Goal: Task Accomplishment & Management: Manage account settings

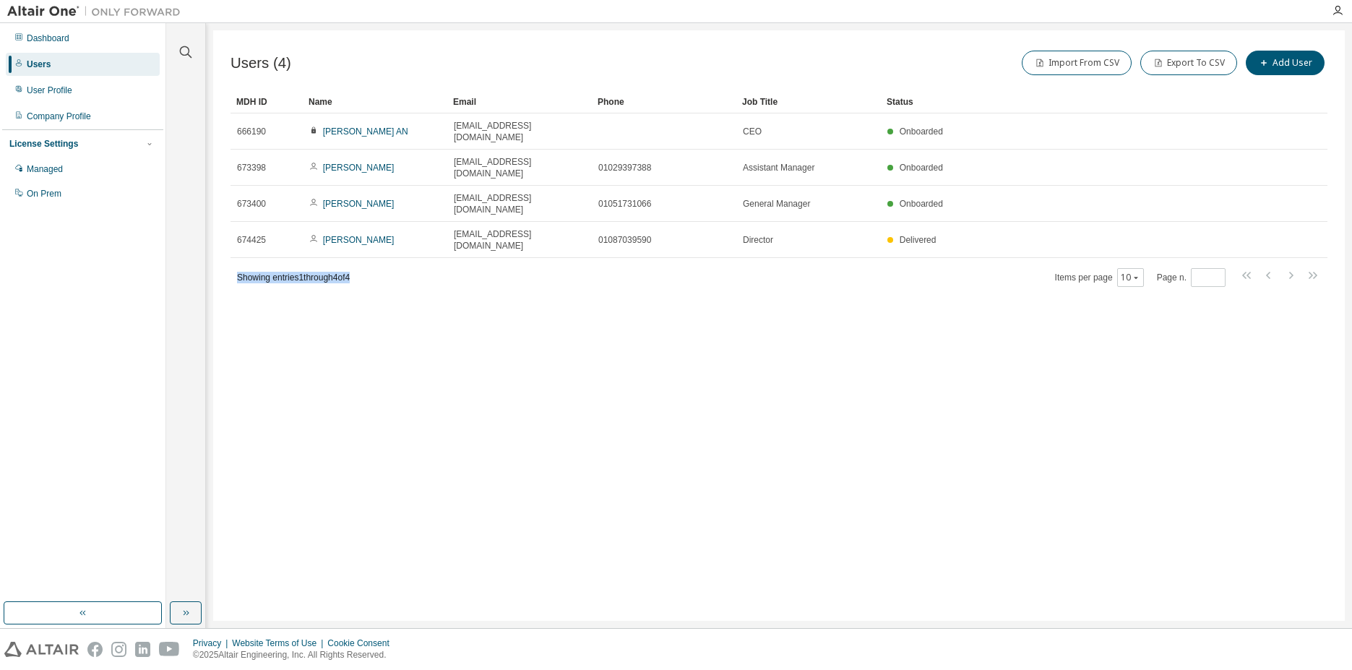
drag, startPoint x: 368, startPoint y: 228, endPoint x: 234, endPoint y: 233, distance: 133.8
click at [234, 267] on div "Showing entries 1 through 4 of 4 Items per page 10 Page n. *" at bounding box center [779, 277] width 1097 height 21
click at [350, 269] on div "Users (4) Import From CSV Export To CSV Add User Clear Load Save Save As Field …" at bounding box center [779, 325] width 1132 height 591
drag, startPoint x: 372, startPoint y: 233, endPoint x: 234, endPoint y: 233, distance: 137.3
click at [234, 267] on div "Showing entries 1 through 4 of 4 Items per page 10 Page n. *" at bounding box center [779, 277] width 1097 height 21
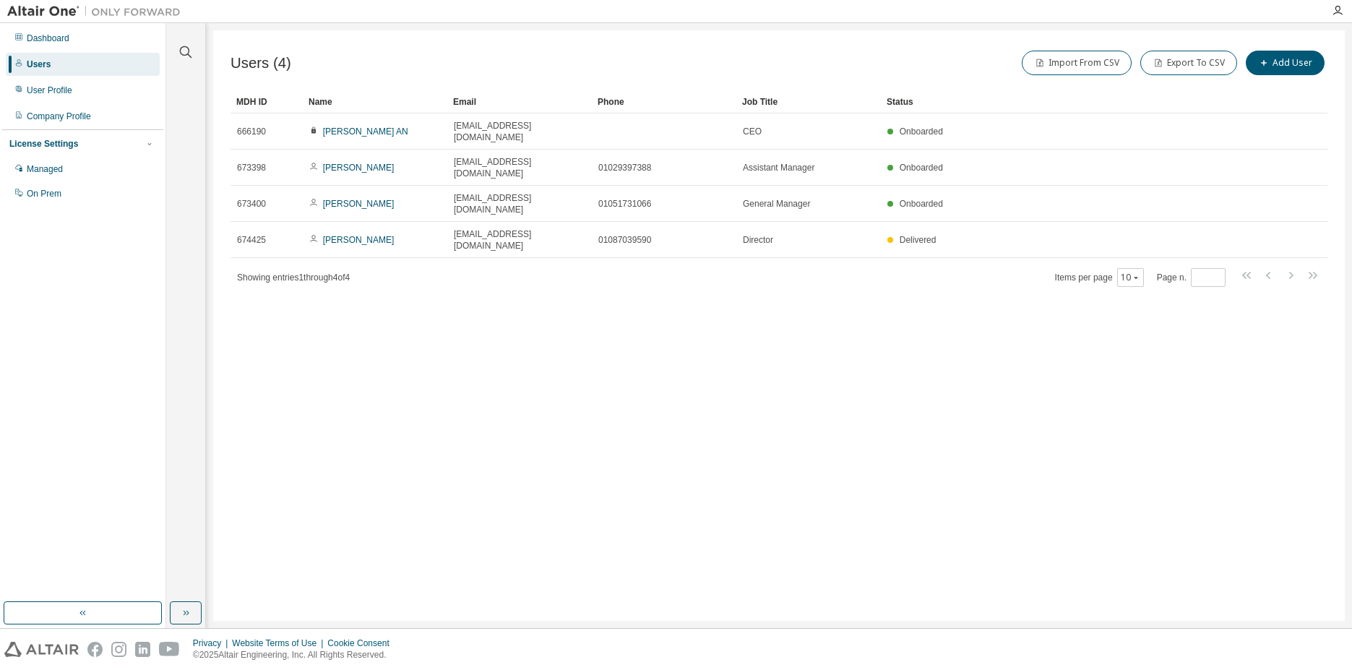
click at [426, 330] on div "Users (4) Import From CSV Export To CSV Add User Clear Load Save Save As Field …" at bounding box center [779, 325] width 1132 height 591
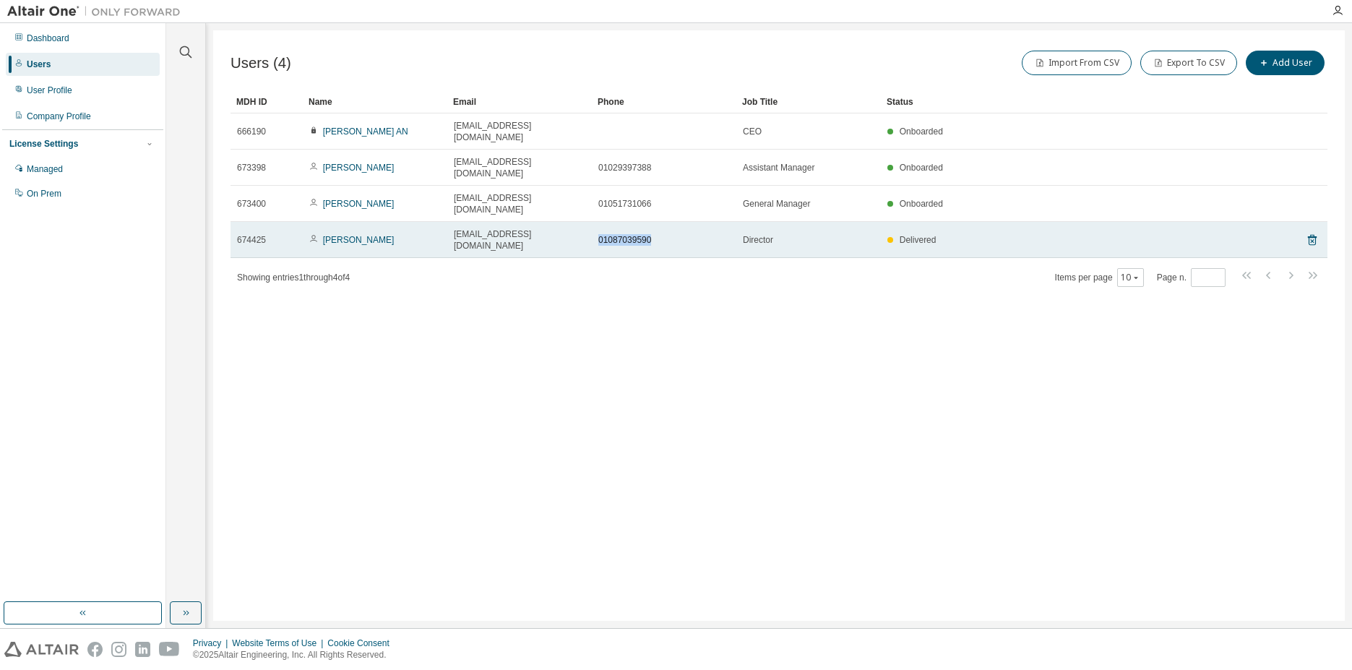
drag, startPoint x: 599, startPoint y: 200, endPoint x: 660, endPoint y: 270, distance: 93.8
click at [662, 222] on td "01087039590" at bounding box center [664, 240] width 145 height 36
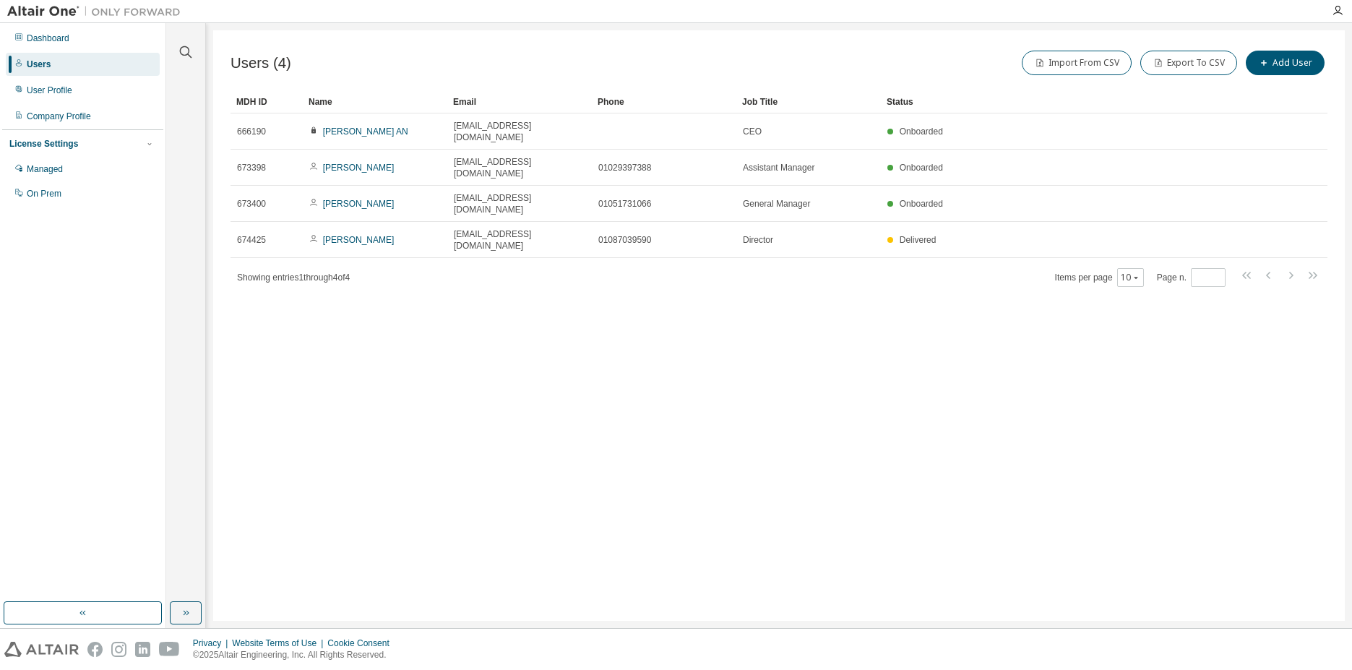
click at [660, 274] on div "Users (4) Import From CSV Export To CSV Add User Clear Load Save Save As Field …" at bounding box center [779, 325] width 1132 height 591
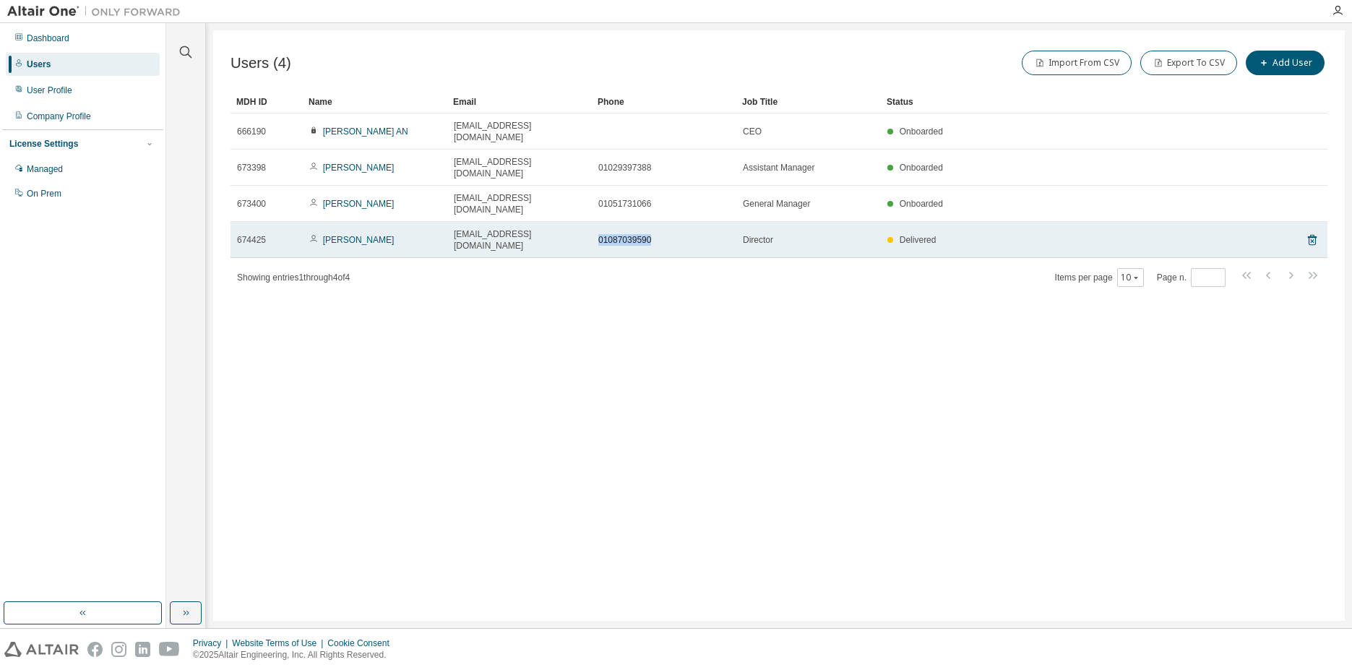
drag, startPoint x: 596, startPoint y: 203, endPoint x: 672, endPoint y: 209, distance: 75.4
click at [672, 222] on td "01087039590" at bounding box center [664, 240] width 145 height 36
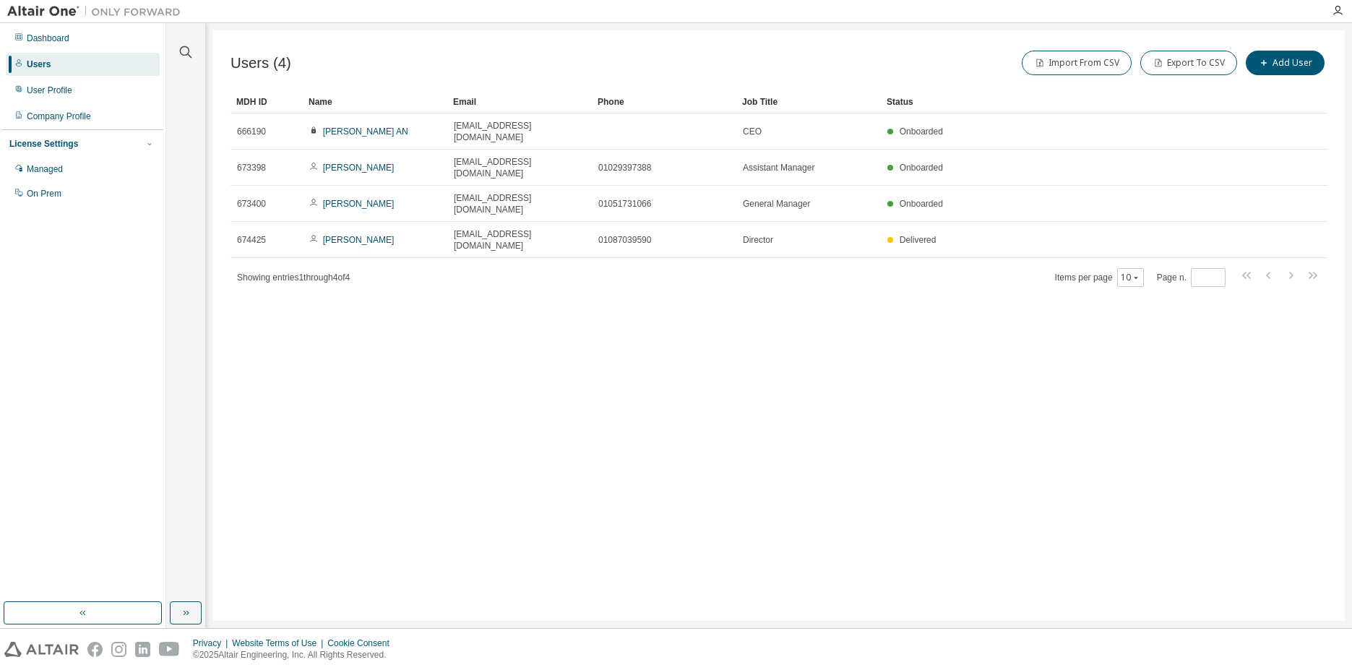
click at [657, 257] on div "Users (4) Import From CSV Export To CSV Add User Clear Load Save Save As Field …" at bounding box center [779, 325] width 1132 height 591
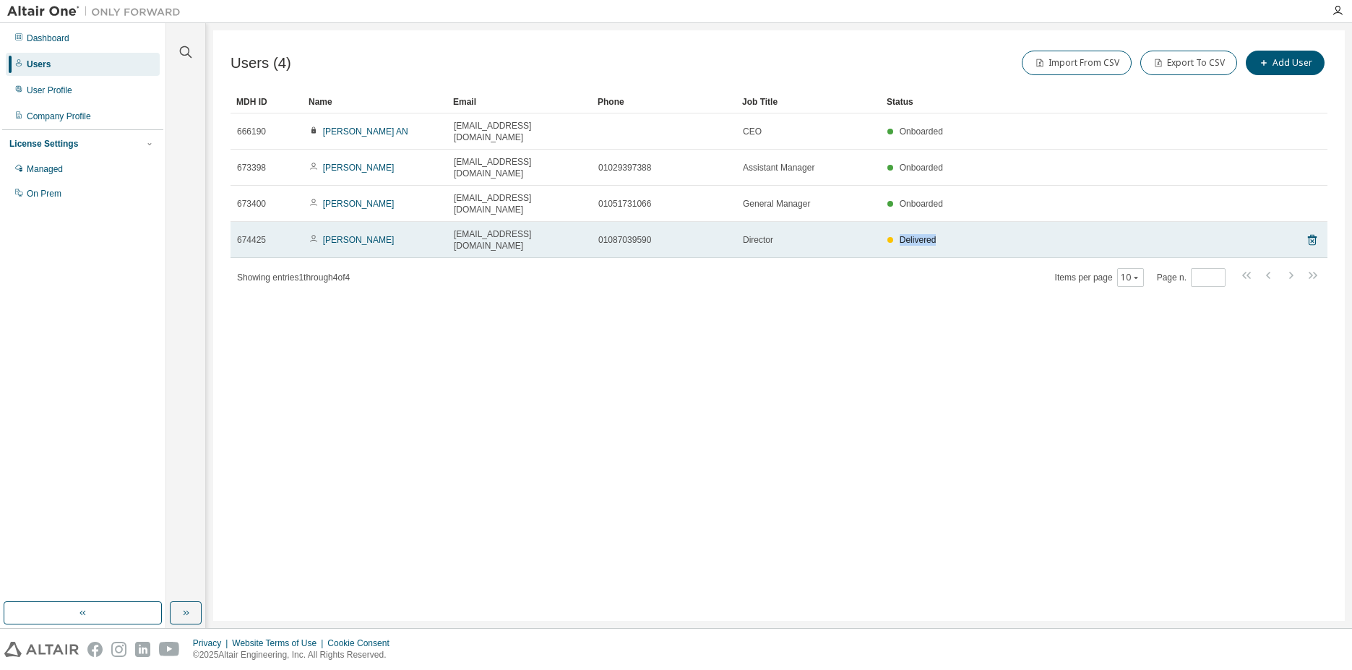
drag, startPoint x: 938, startPoint y: 200, endPoint x: 899, endPoint y: 200, distance: 39.0
click at [899, 234] on div "Delivered" at bounding box center [1070, 240] width 364 height 12
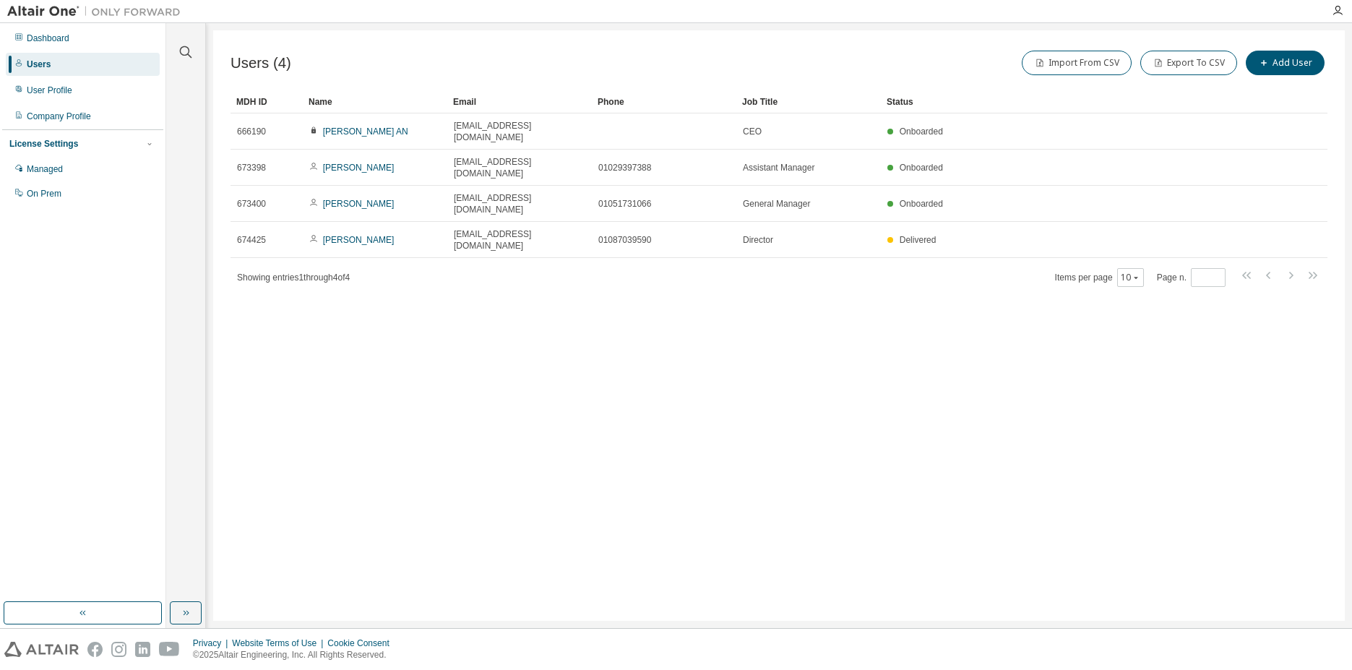
click at [913, 261] on div "Users (4) Import From CSV Export To CSV Add User Clear Load Save Save As Field …" at bounding box center [779, 325] width 1132 height 591
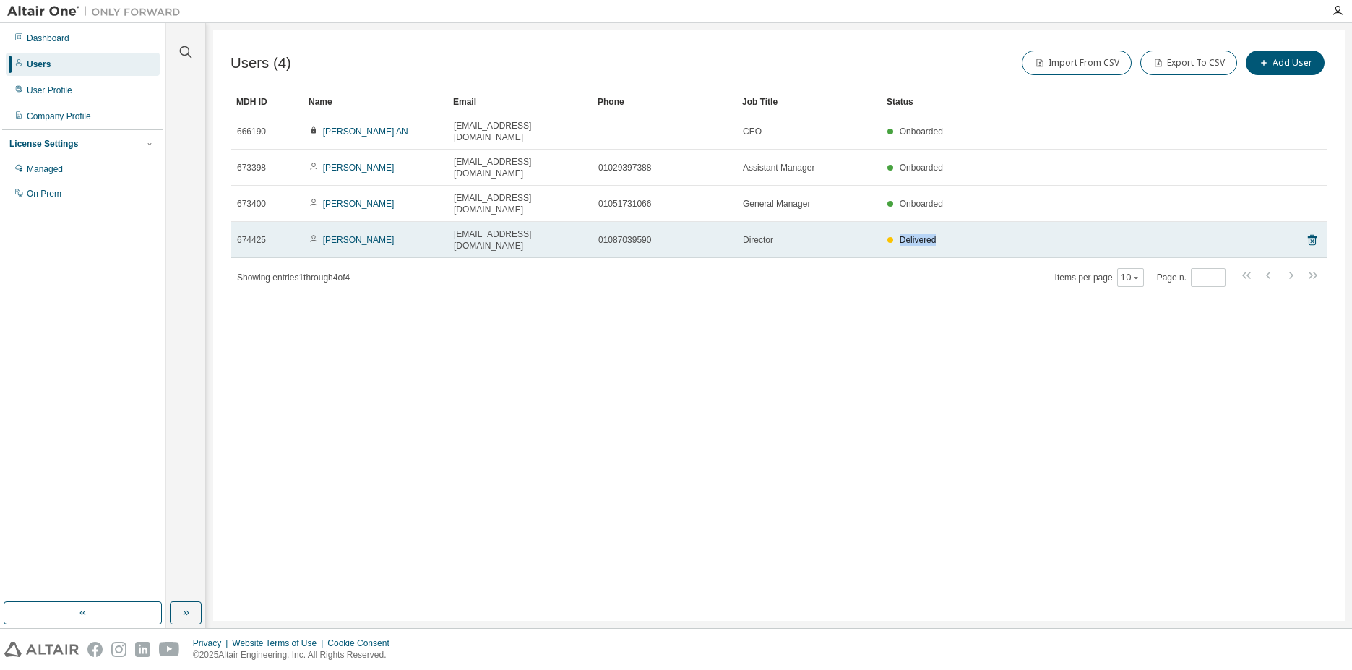
drag, startPoint x: 901, startPoint y: 204, endPoint x: 935, endPoint y: 207, distance: 34.9
click at [935, 222] on td "Delivered" at bounding box center [1069, 240] width 377 height 36
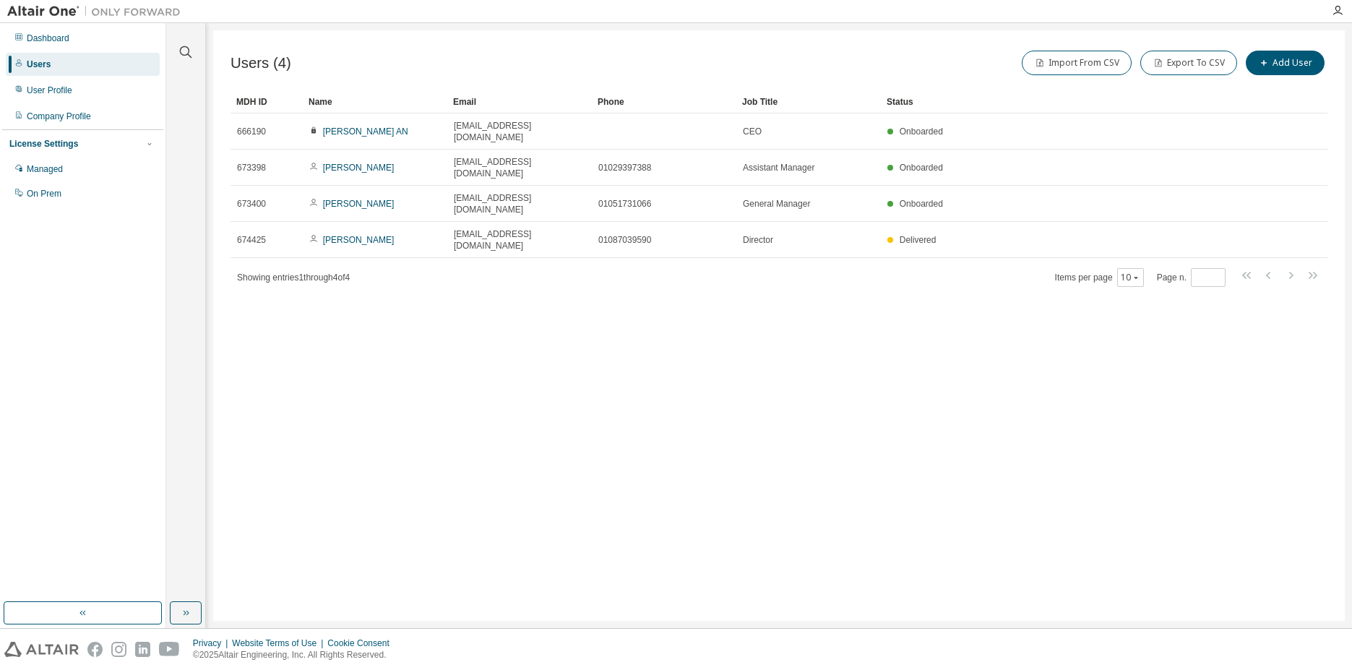
click at [902, 267] on div "Users (4) Import From CSV Export To CSV Add User Clear Load Save Save As Field …" at bounding box center [779, 325] width 1132 height 591
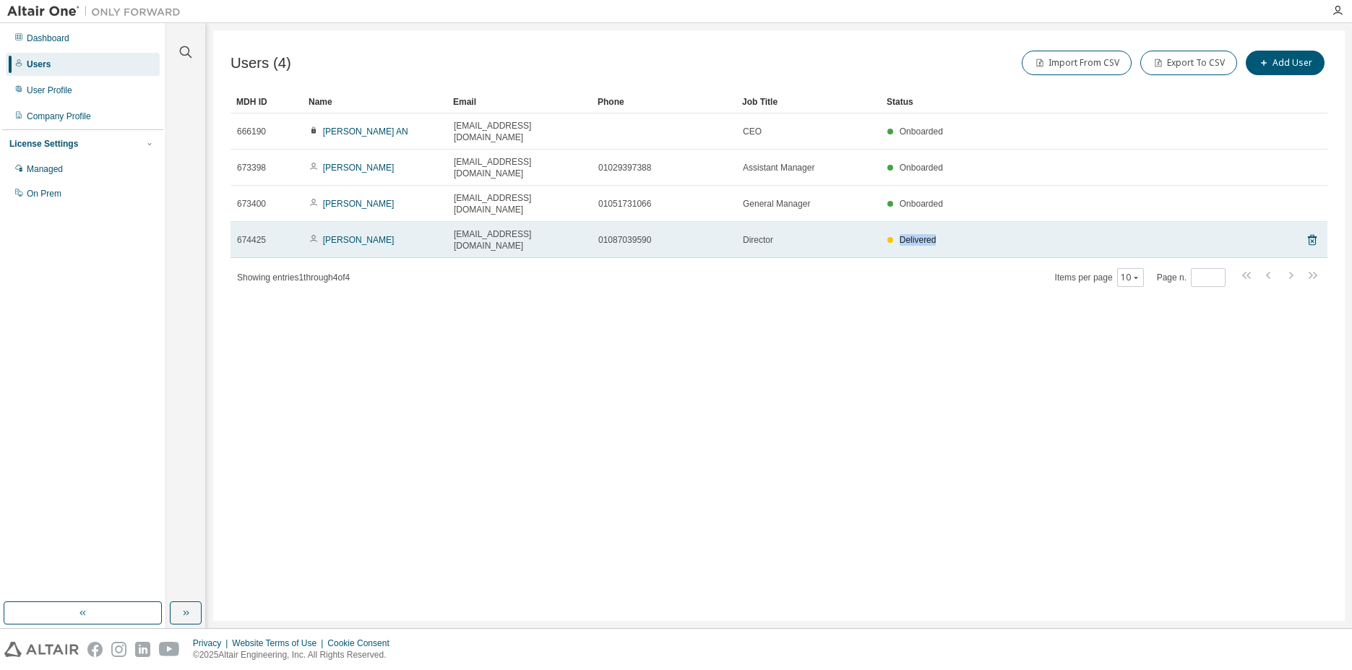
drag, startPoint x: 938, startPoint y: 199, endPoint x: 901, endPoint y: 204, distance: 37.2
click at [901, 234] on div "Delivered" at bounding box center [1070, 240] width 364 height 12
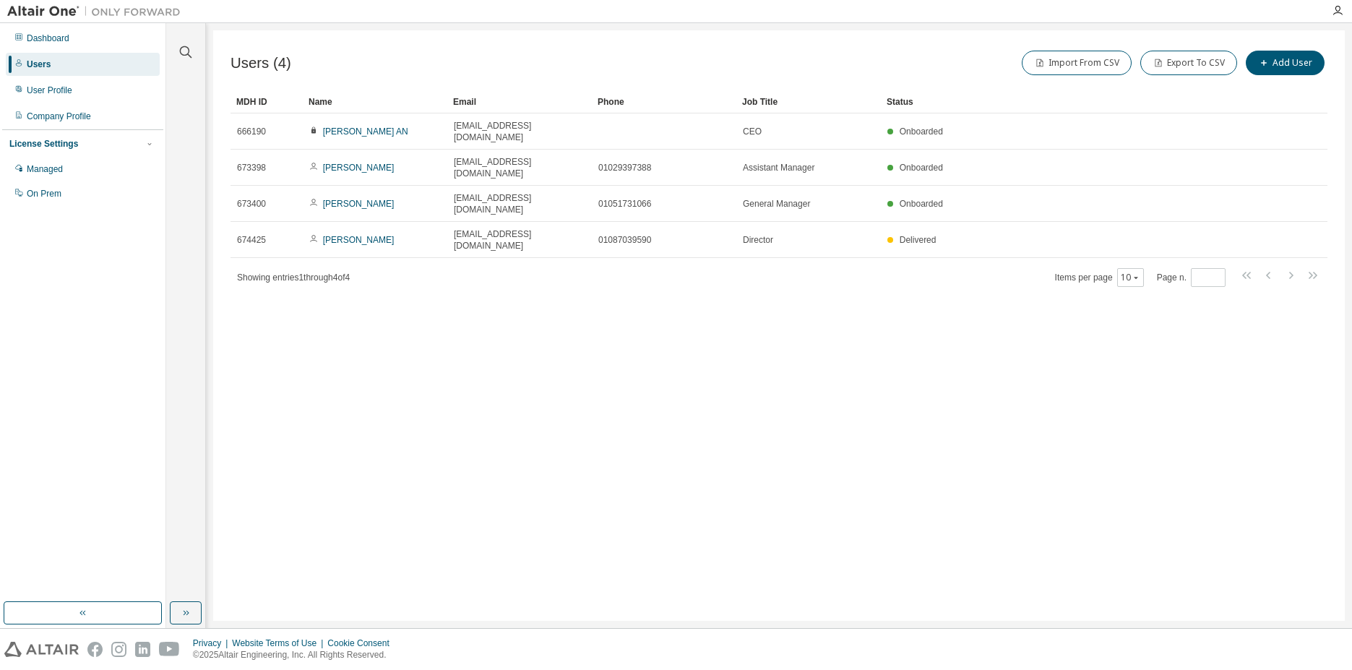
click at [902, 251] on div "Users (4) Import From CSV Export To CSV Add User Clear Load Save Save As Field …" at bounding box center [779, 325] width 1132 height 591
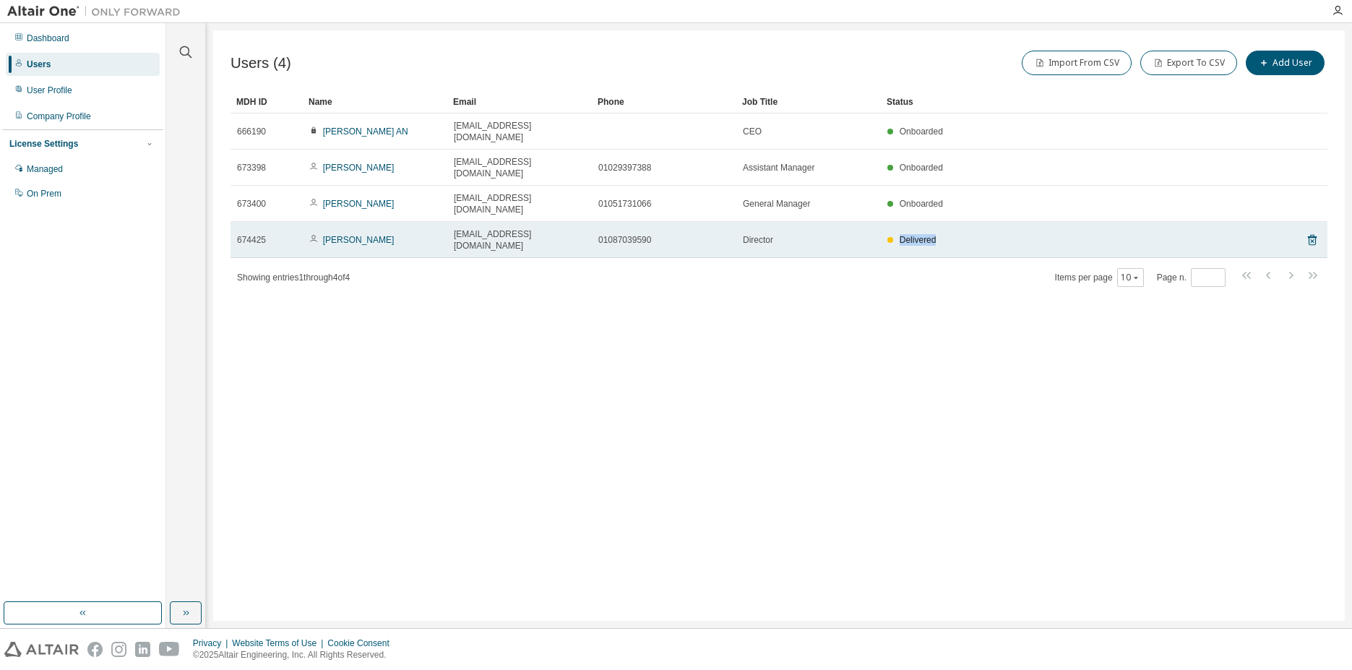
drag, startPoint x: 901, startPoint y: 200, endPoint x: 935, endPoint y: 202, distance: 34.0
click at [935, 235] on span "Delivered" at bounding box center [918, 240] width 37 height 10
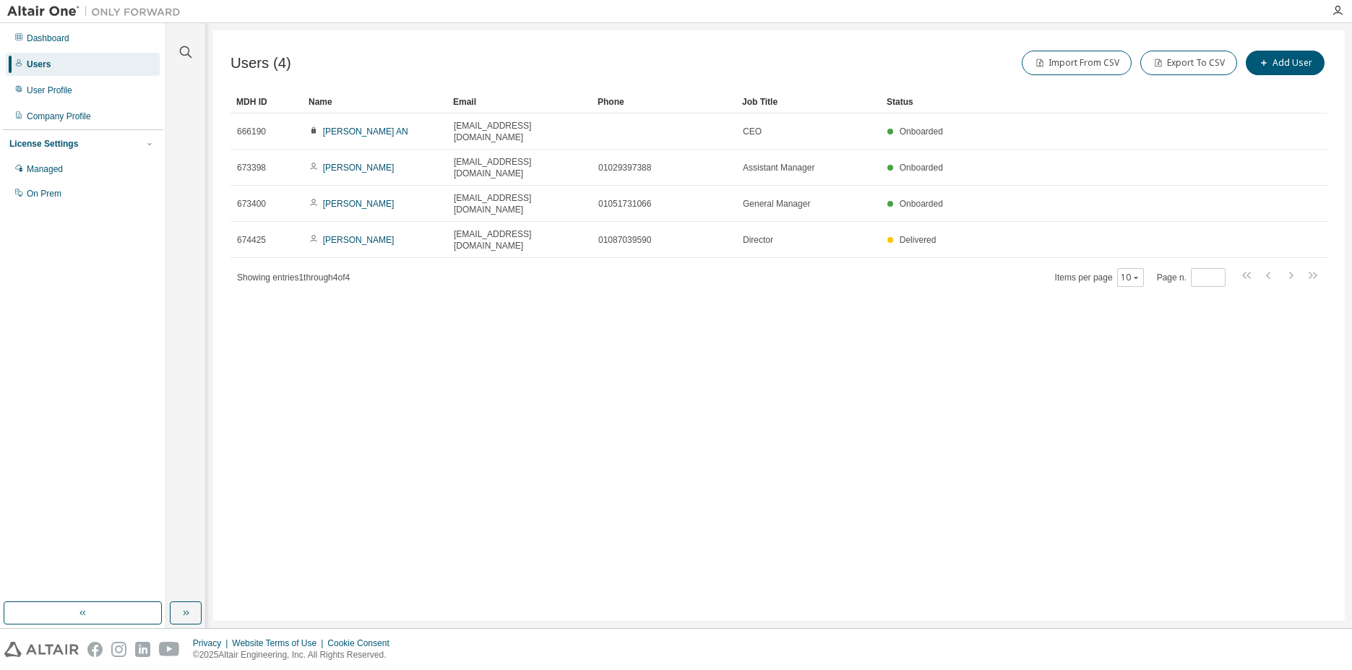
click at [881, 243] on div "Users (4) Import From CSV Export To CSV Add User Clear Load Save Save As Field …" at bounding box center [779, 325] width 1132 height 591
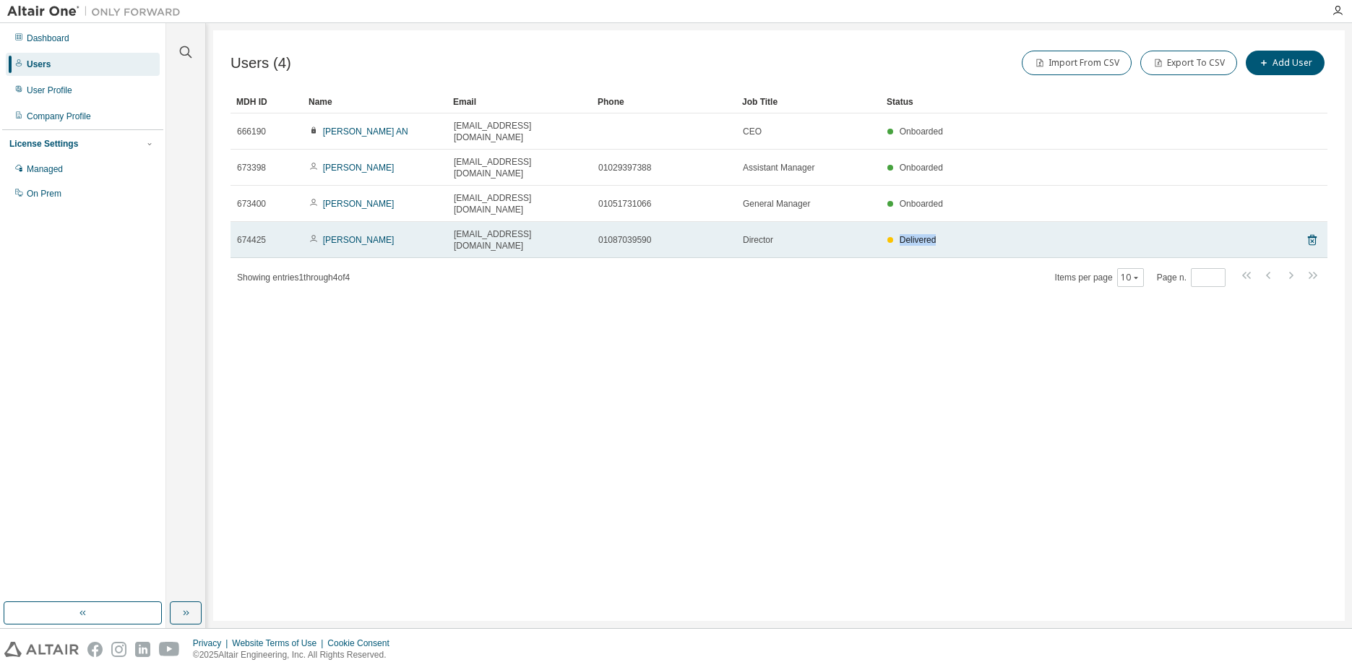
drag, startPoint x: 941, startPoint y: 202, endPoint x: 900, endPoint y: 200, distance: 41.3
click at [900, 234] on div "Delivered" at bounding box center [1070, 240] width 364 height 12
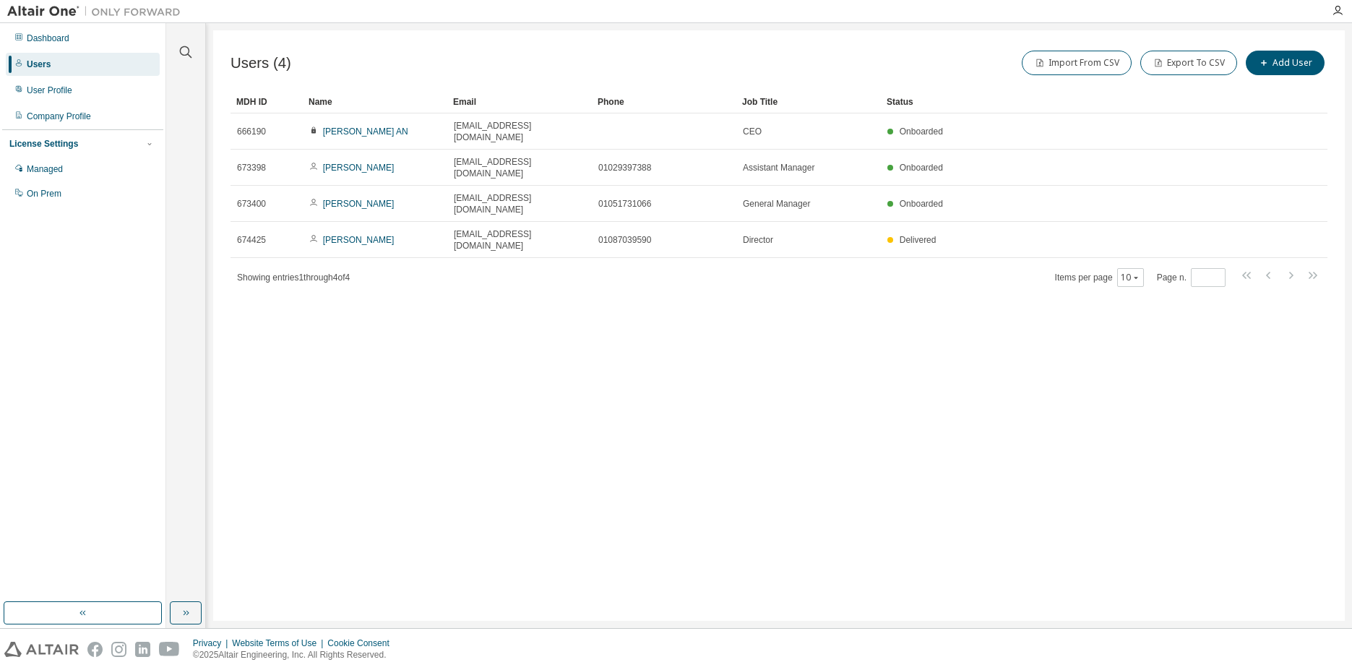
drag, startPoint x: 903, startPoint y: 343, endPoint x: 881, endPoint y: 343, distance: 21.7
click at [902, 343] on div "Users (4) Import From CSV Export To CSV Add User Clear Load Save Save As Field …" at bounding box center [779, 325] width 1132 height 591
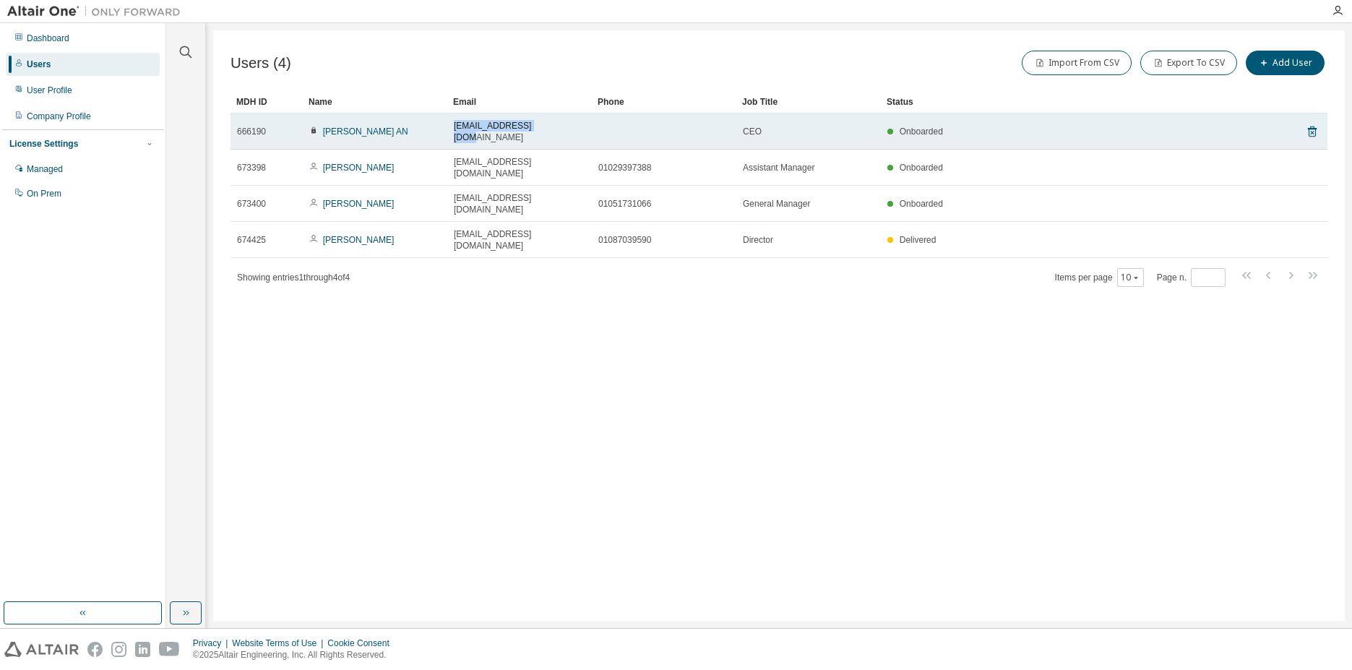
drag, startPoint x: 450, startPoint y: 126, endPoint x: 562, endPoint y: 128, distance: 112.1
click at [562, 128] on td "anch1234@pron.co.kr" at bounding box center [519, 131] width 145 height 36
click at [524, 121] on span "anch1234@pron.co.kr" at bounding box center [520, 131] width 132 height 23
